Goal: Transaction & Acquisition: Purchase product/service

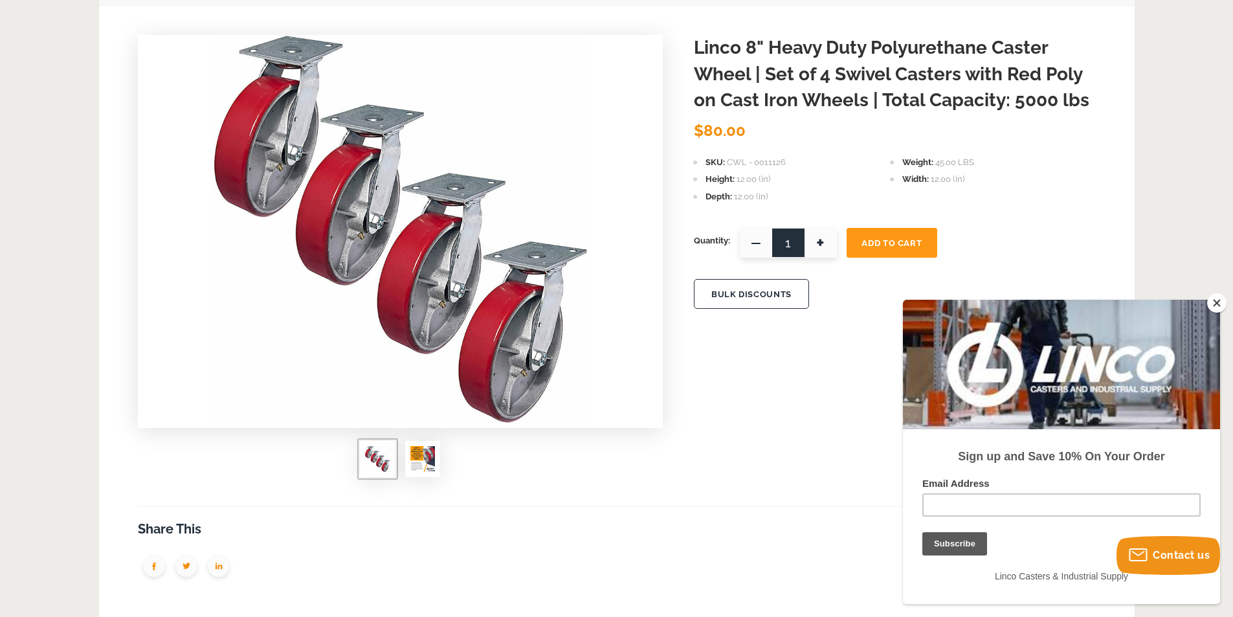
scroll to position [259, 0]
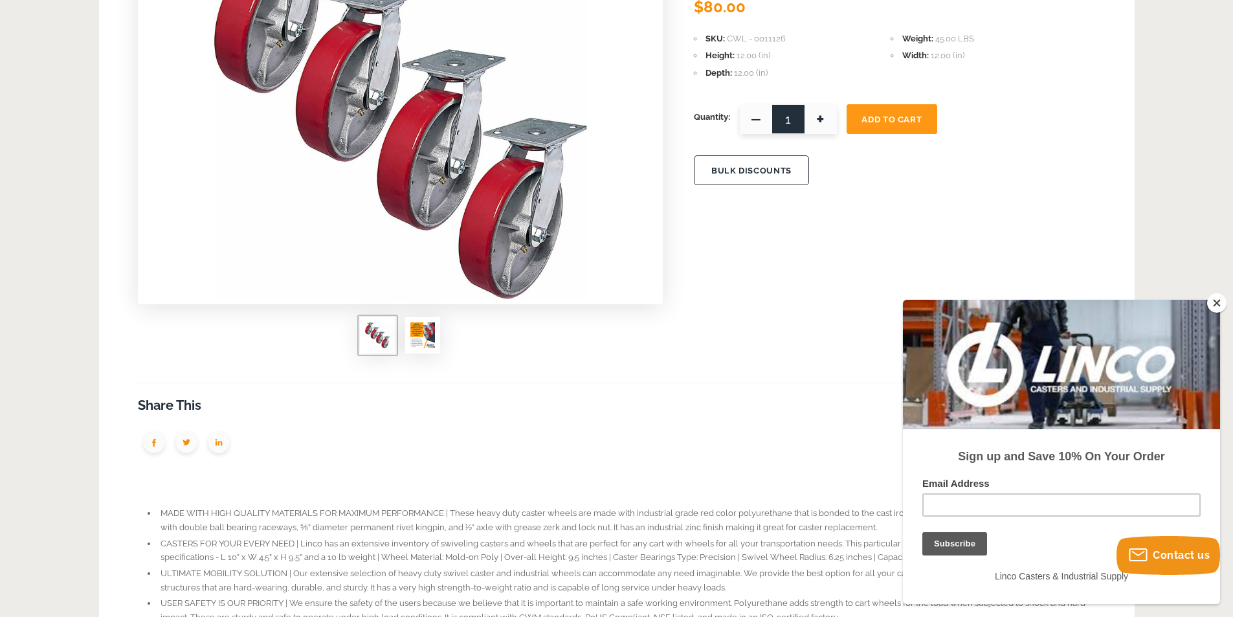
click at [425, 336] on img at bounding box center [422, 335] width 25 height 26
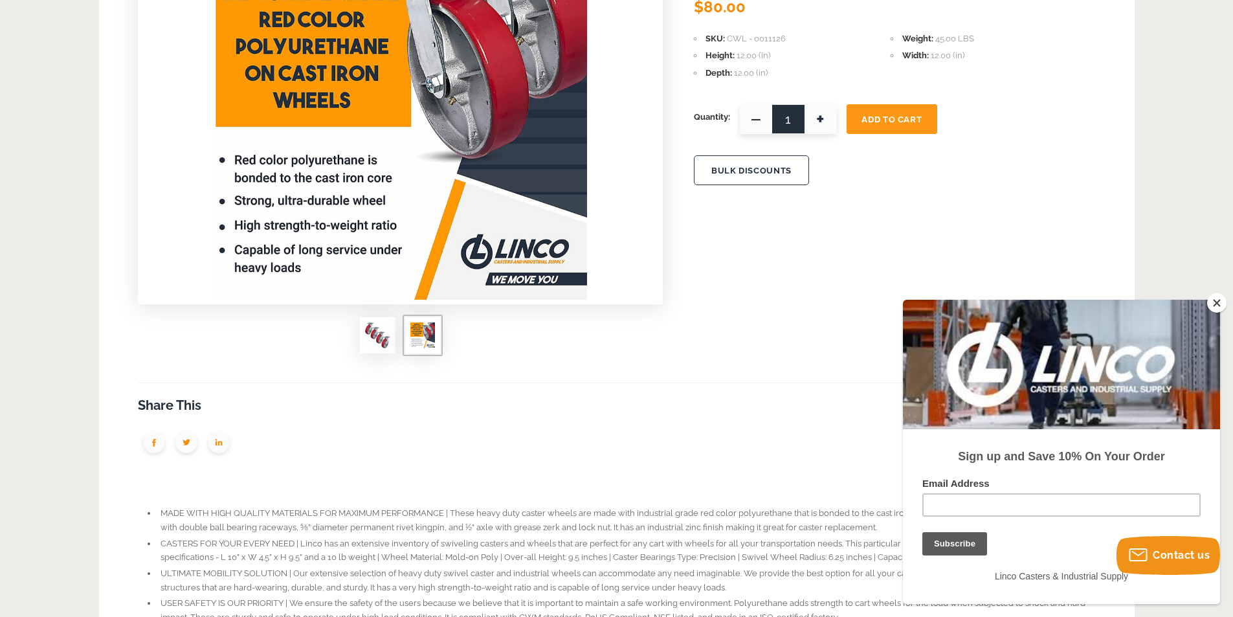
click at [375, 344] on img at bounding box center [377, 335] width 25 height 26
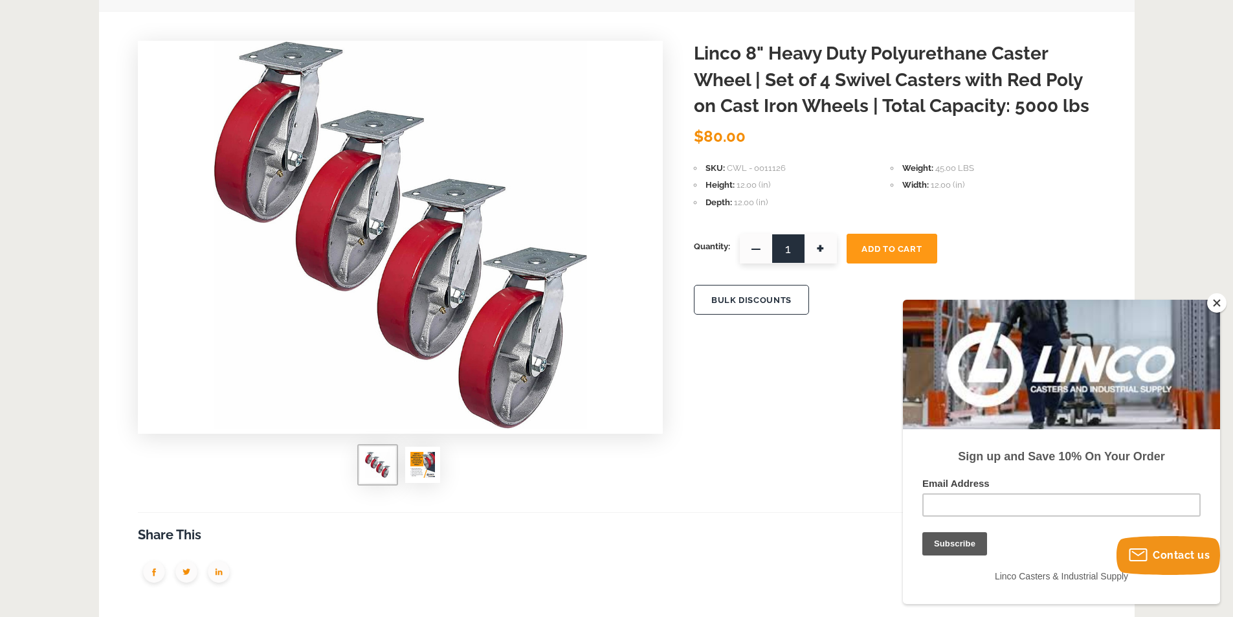
scroll to position [324, 0]
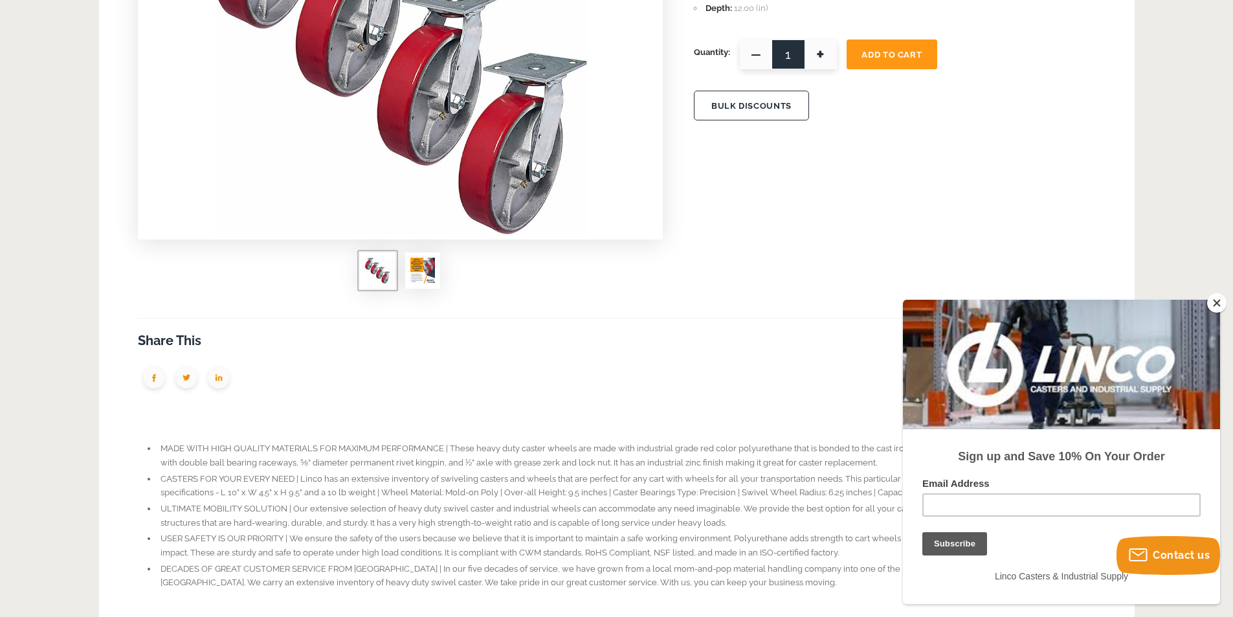
click at [1210, 298] on button "Close" at bounding box center [1216, 302] width 19 height 19
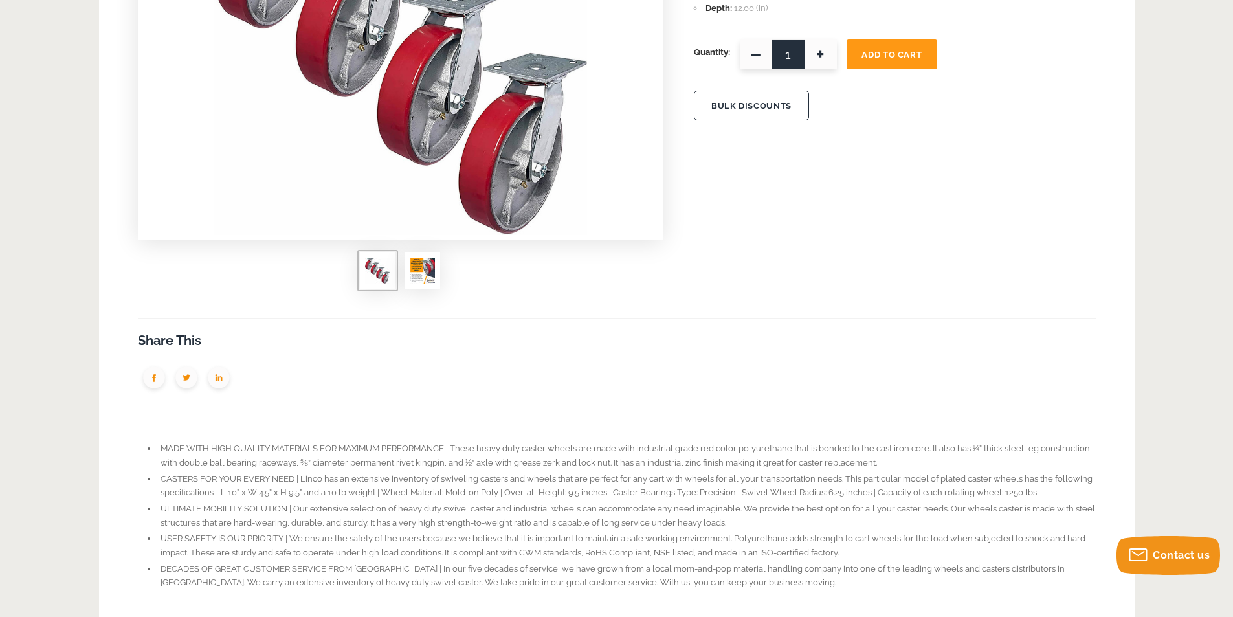
click at [415, 267] on img at bounding box center [422, 271] width 25 height 26
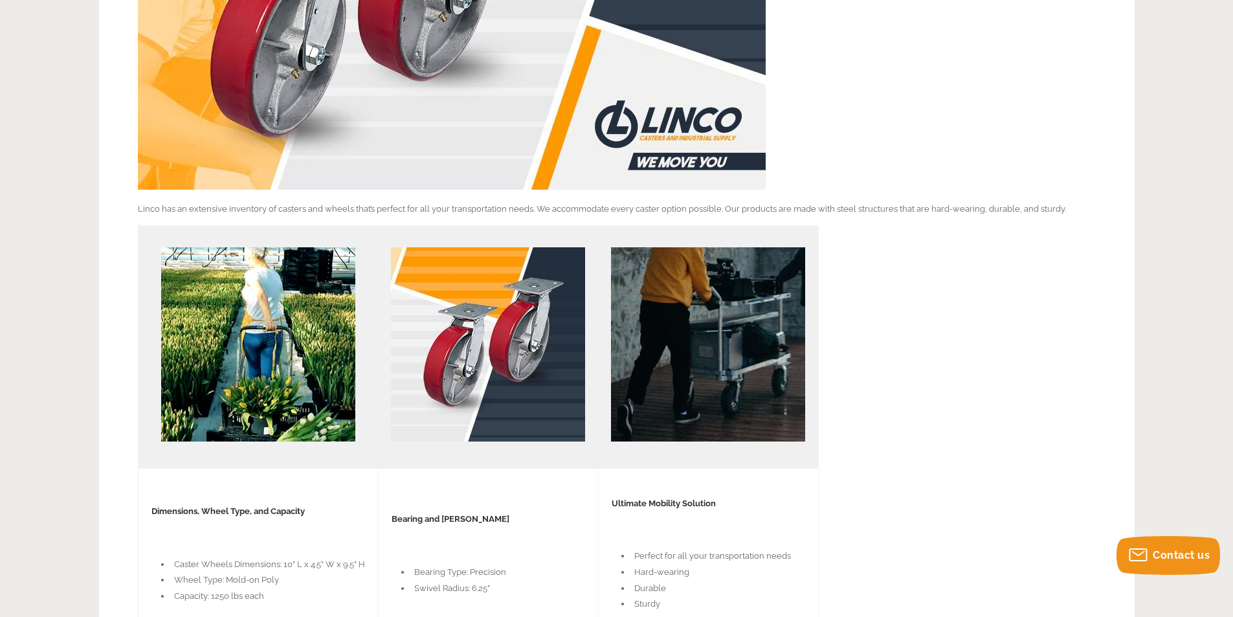
scroll to position [1359, 0]
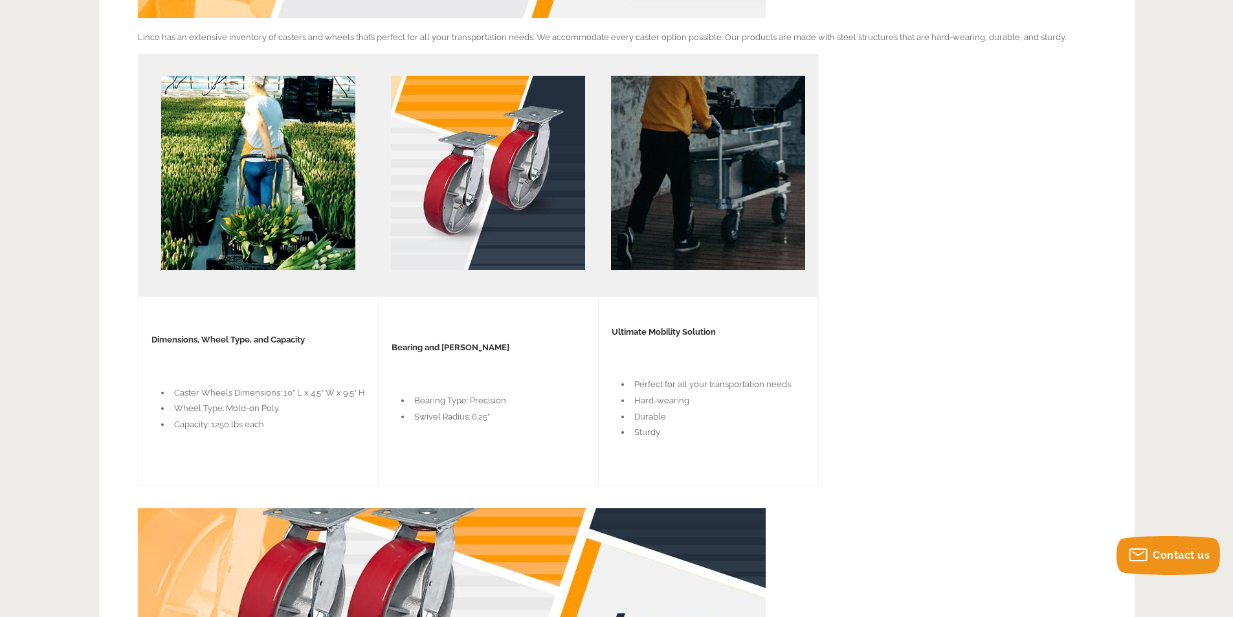
click at [461, 241] on img at bounding box center [488, 173] width 194 height 194
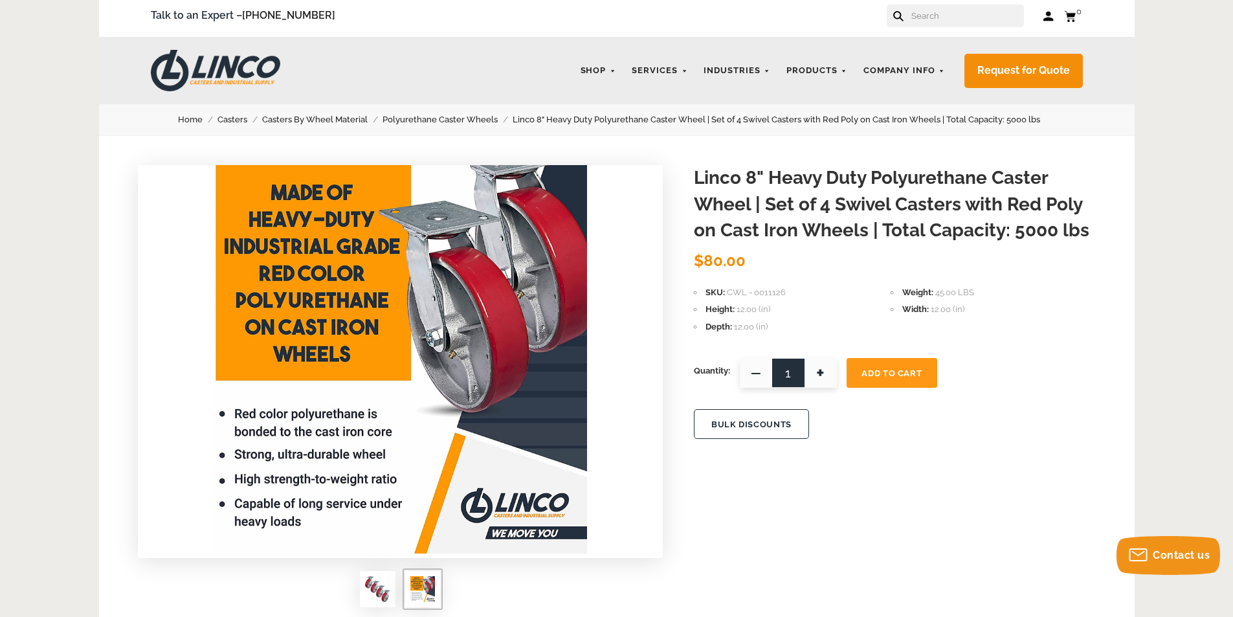
scroll to position [0, 0]
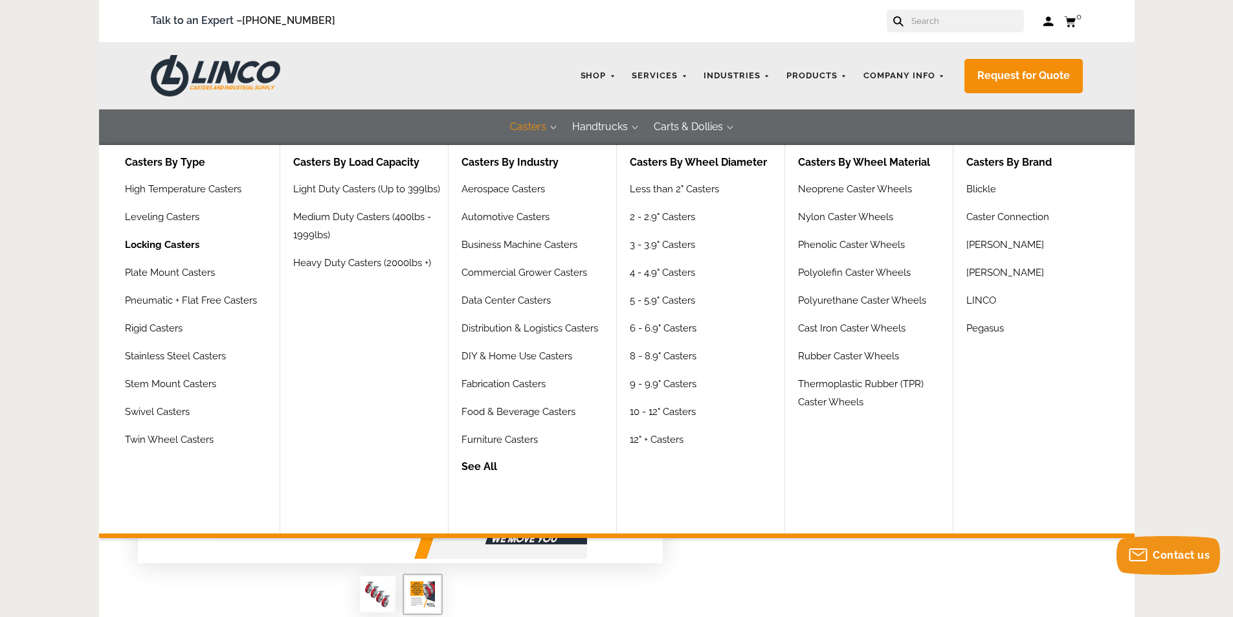
click at [155, 237] on link "Locking Casters" at bounding box center [162, 250] width 74 height 28
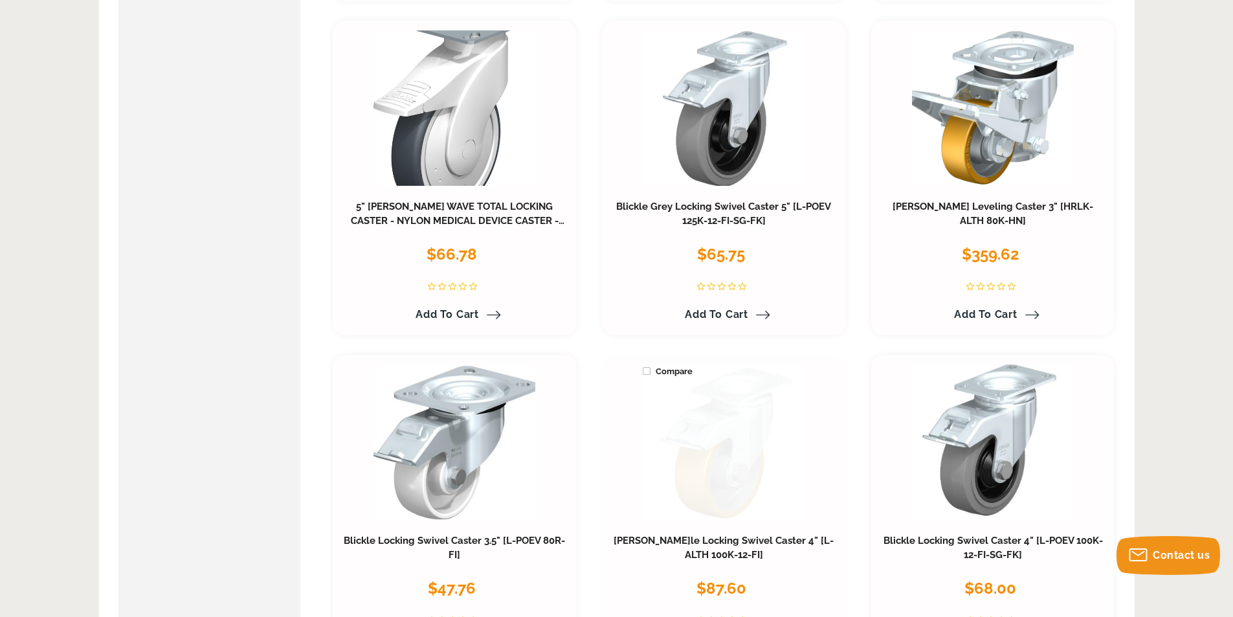
scroll to position [3753, 0]
